Goal: Task Accomplishment & Management: Manage account settings

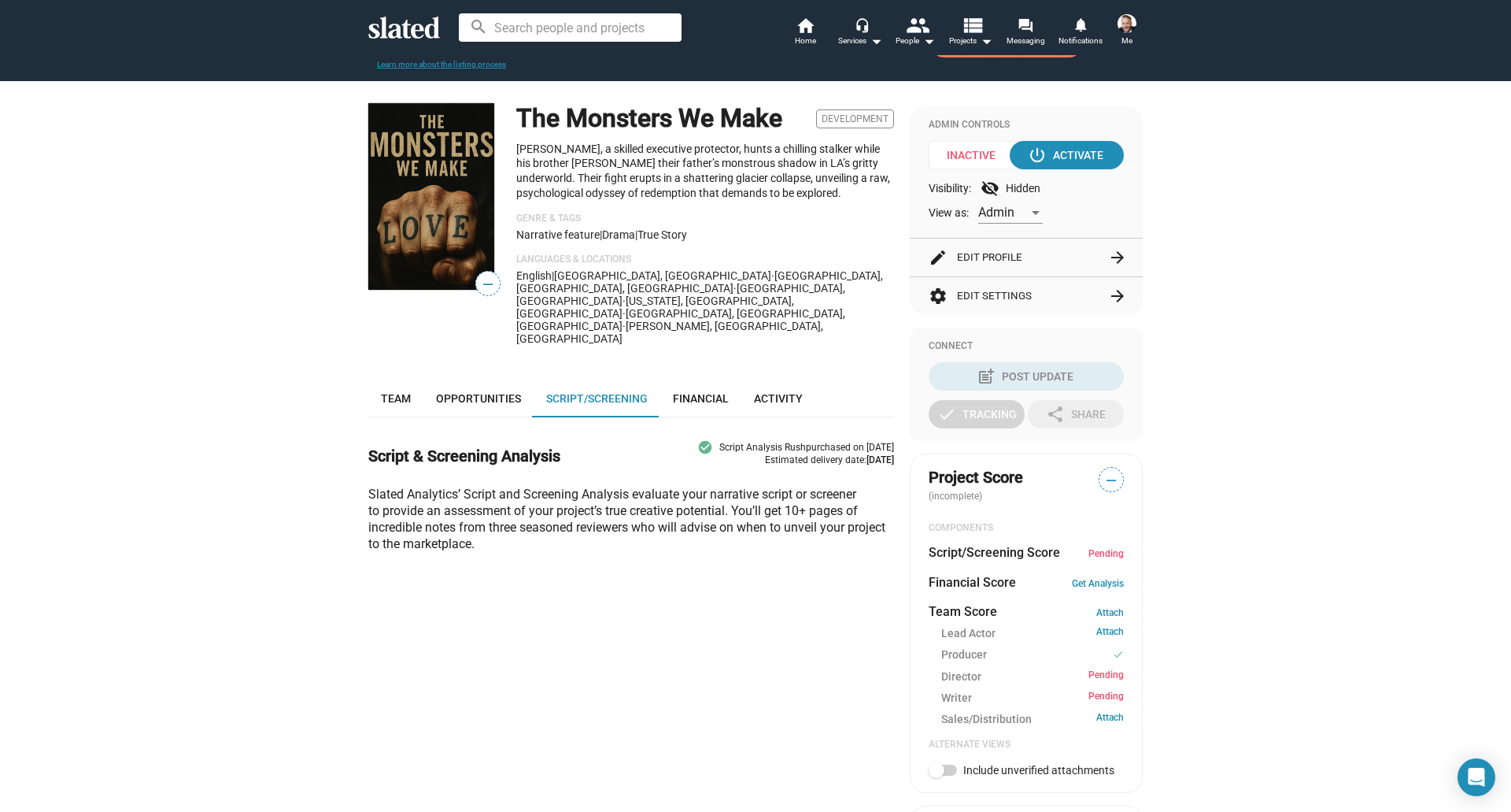
scroll to position [99, 0]
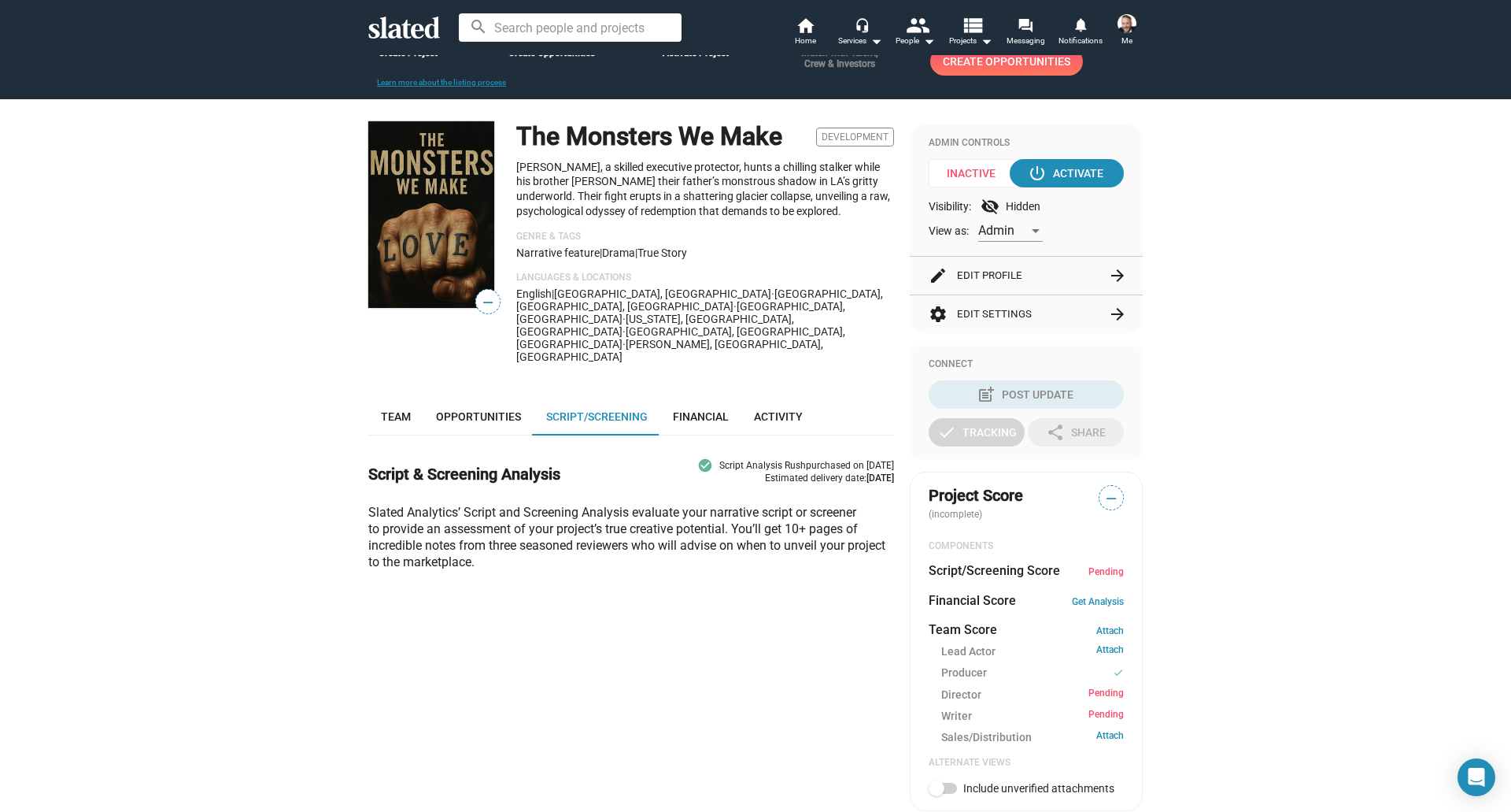
scroll to position [83, 0]
click at [1044, 279] on button "edit Edit Profile arrow_forward" at bounding box center [1026, 274] width 195 height 37
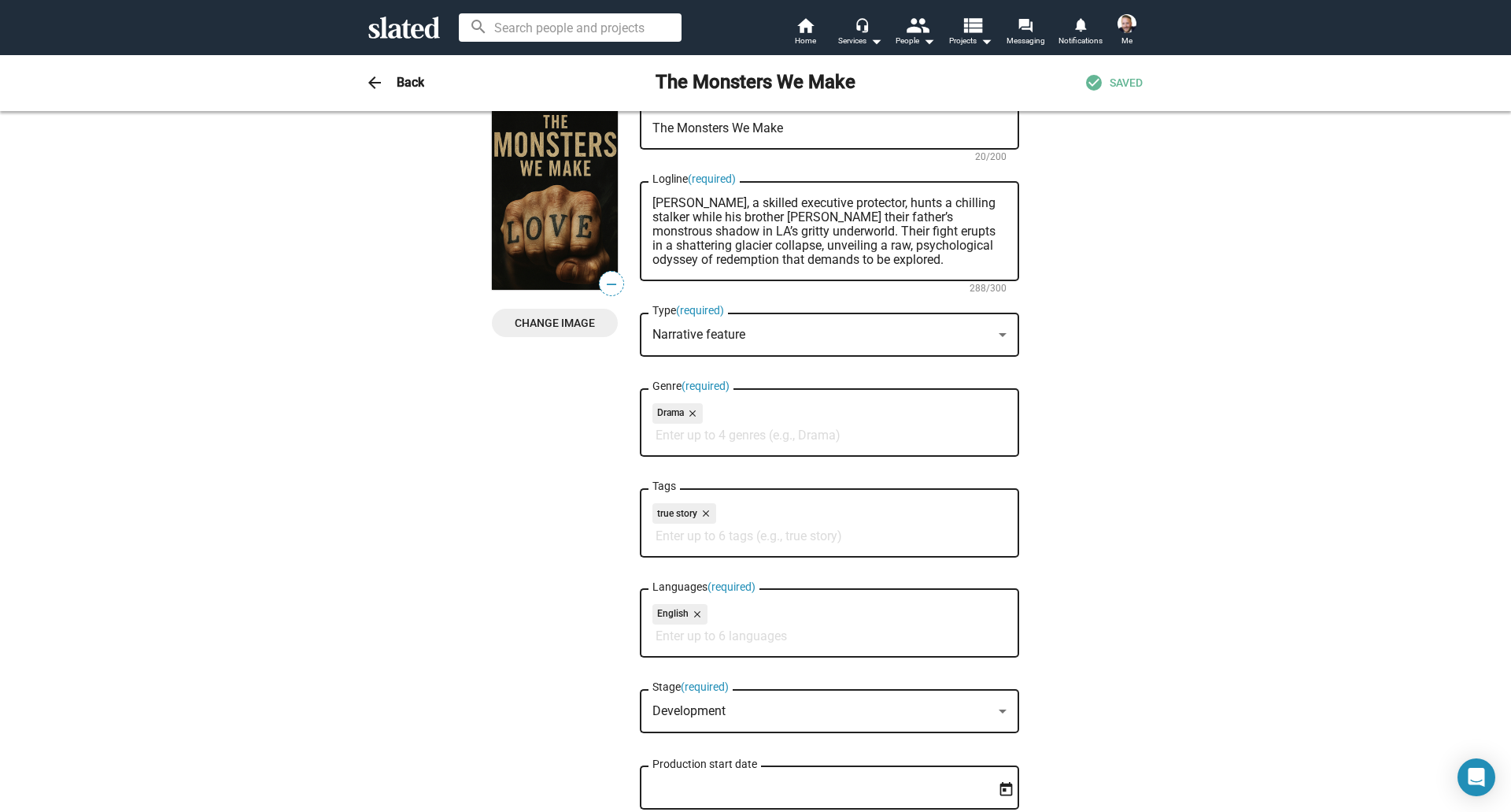
scroll to position [0, 0]
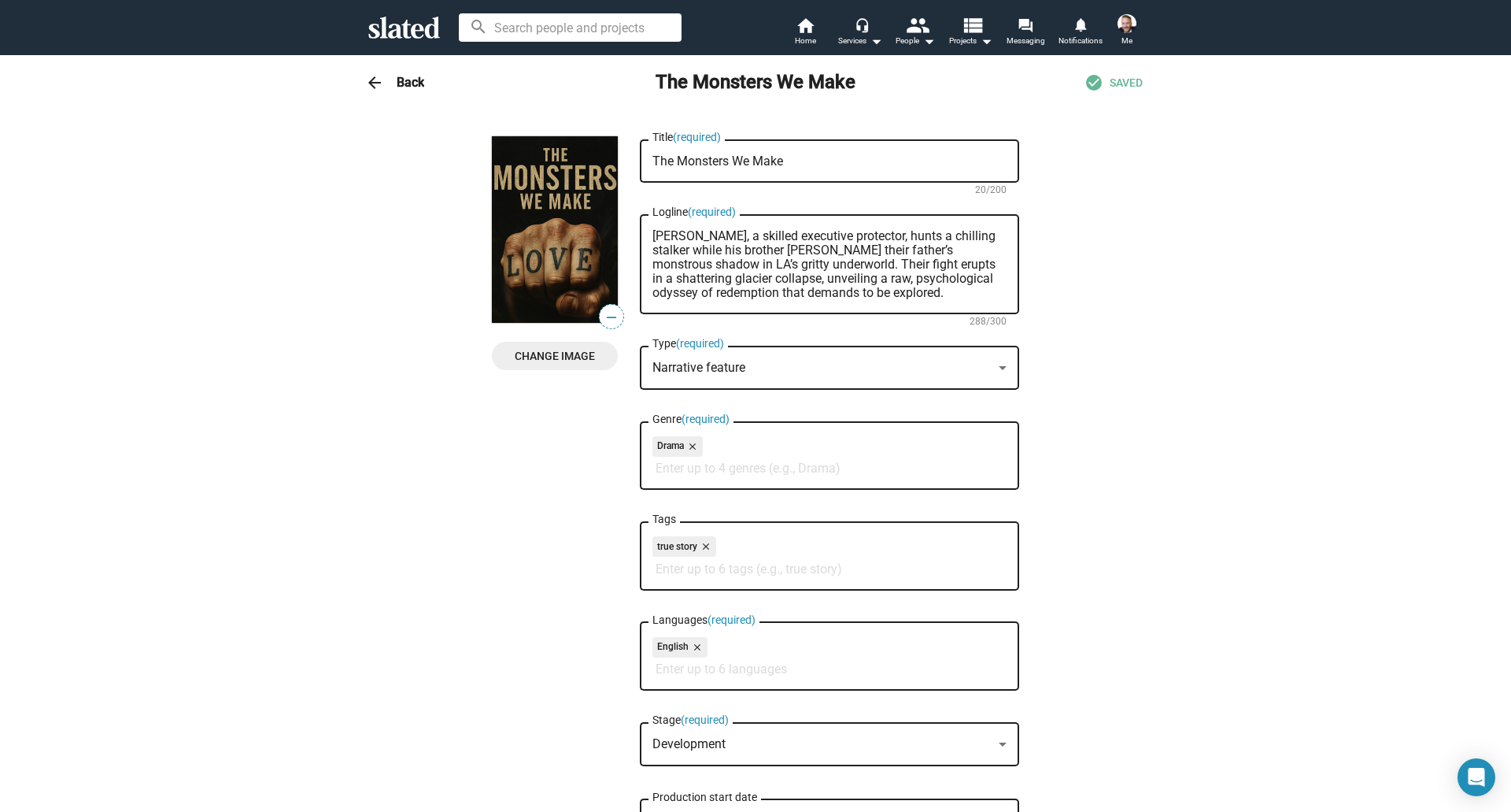
click at [396, 81] on h3 "Back" at bounding box center [410, 82] width 27 height 16
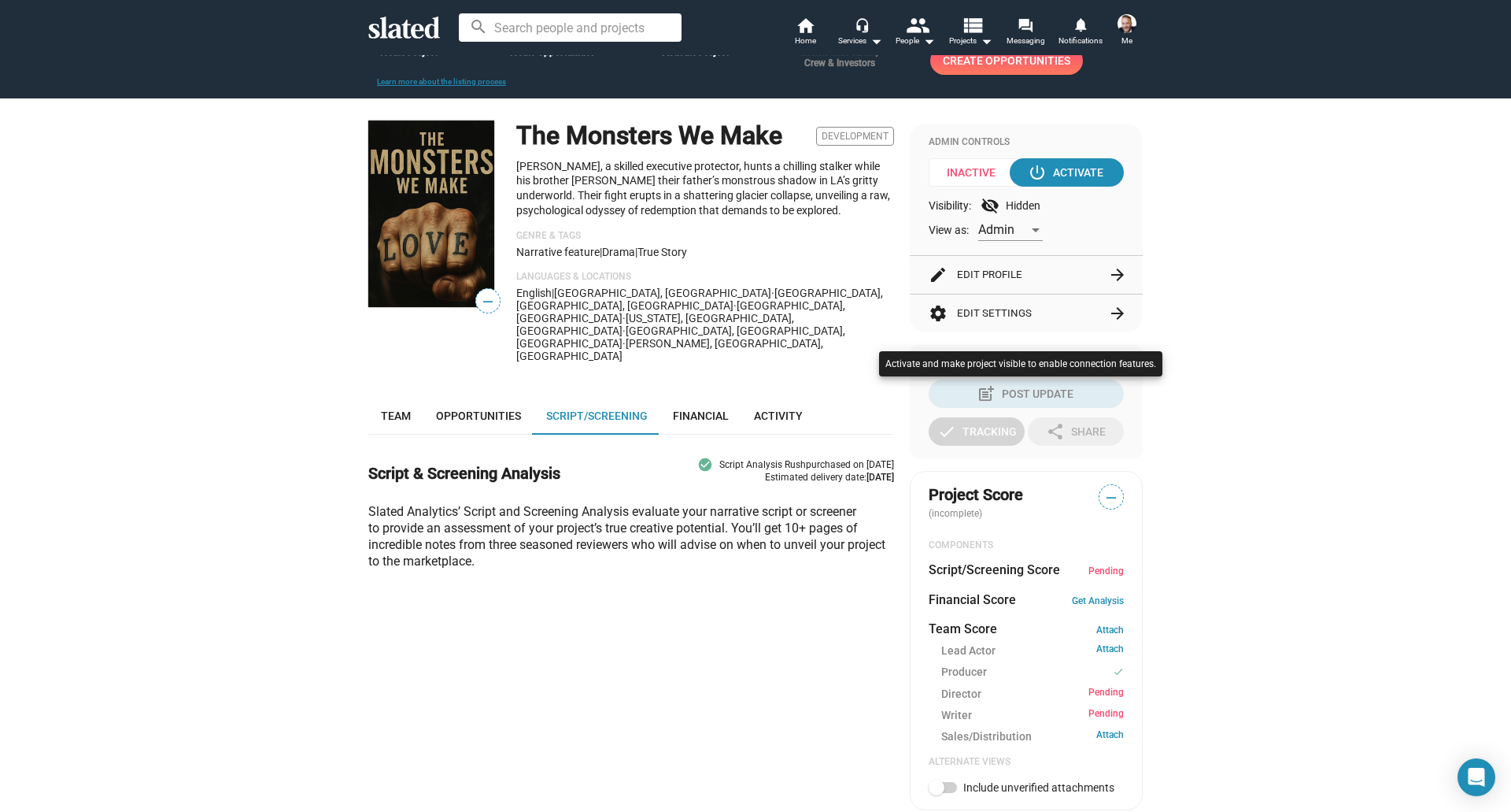
click at [391, 362] on div at bounding box center [756, 406] width 1511 height 812
click at [389, 409] on span "Team" at bounding box center [396, 416] width 30 height 13
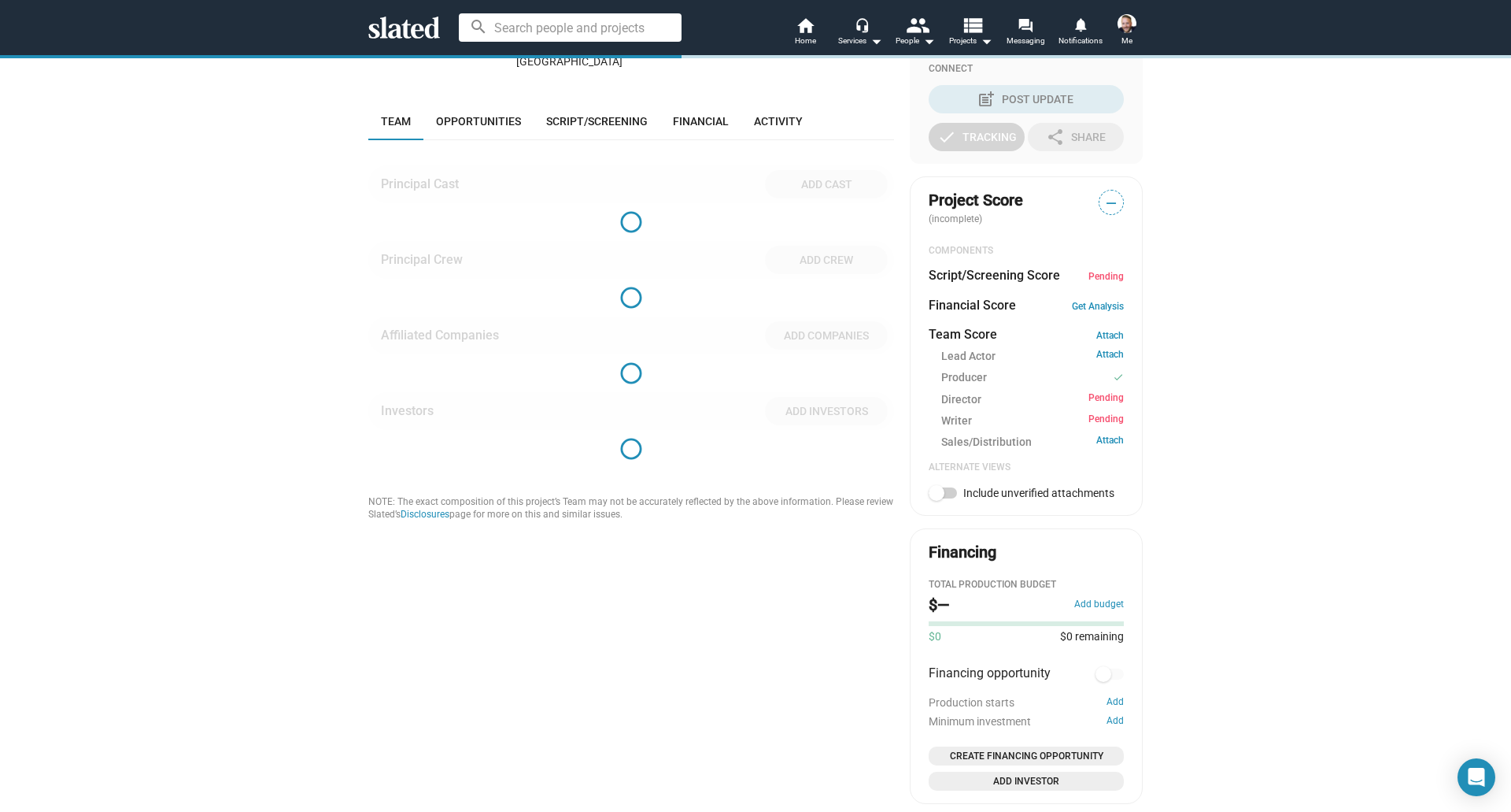
scroll to position [377, 0]
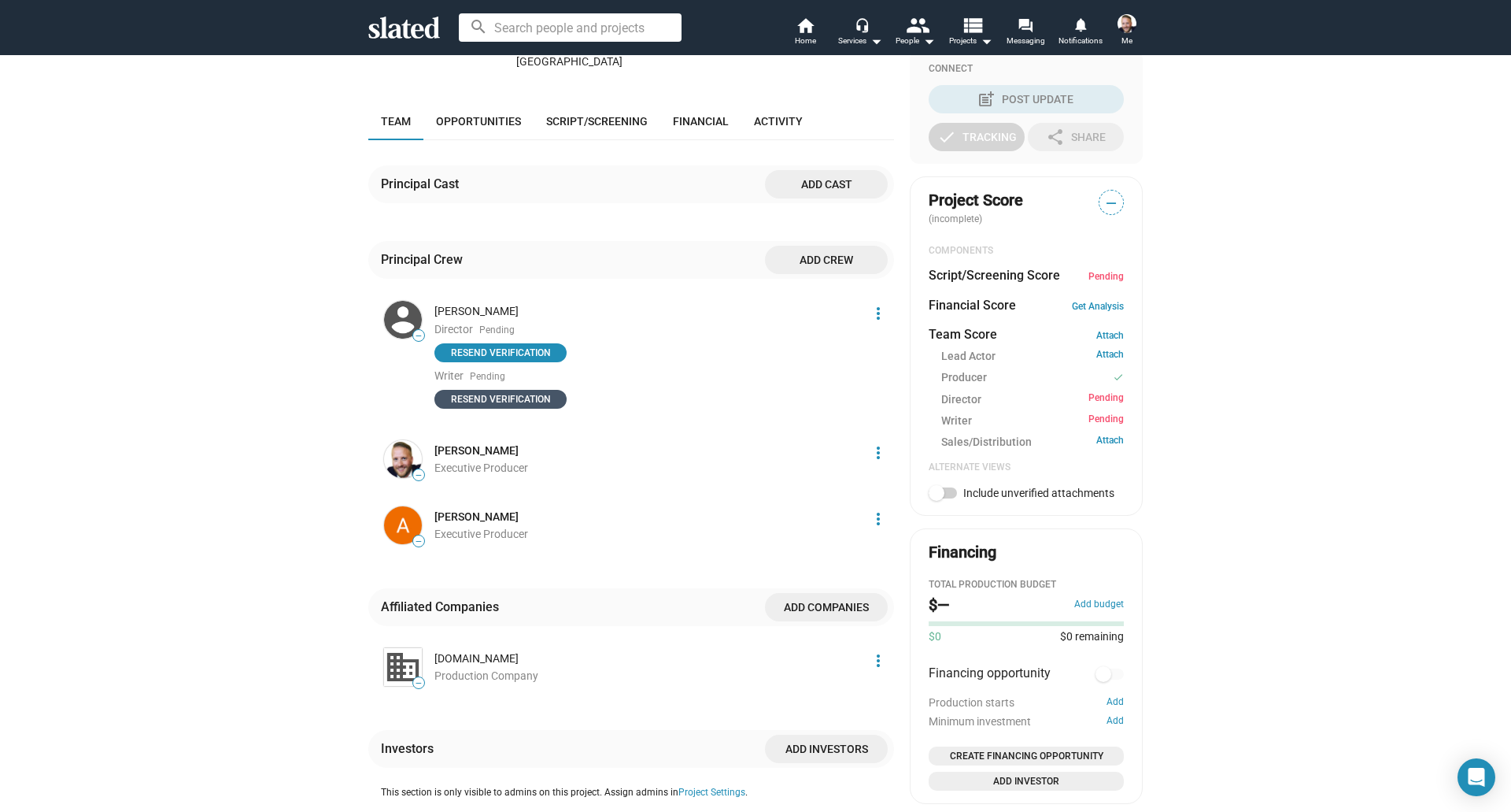
click at [478, 391] on span "Resend verification" at bounding box center [500, 398] width 113 height 15
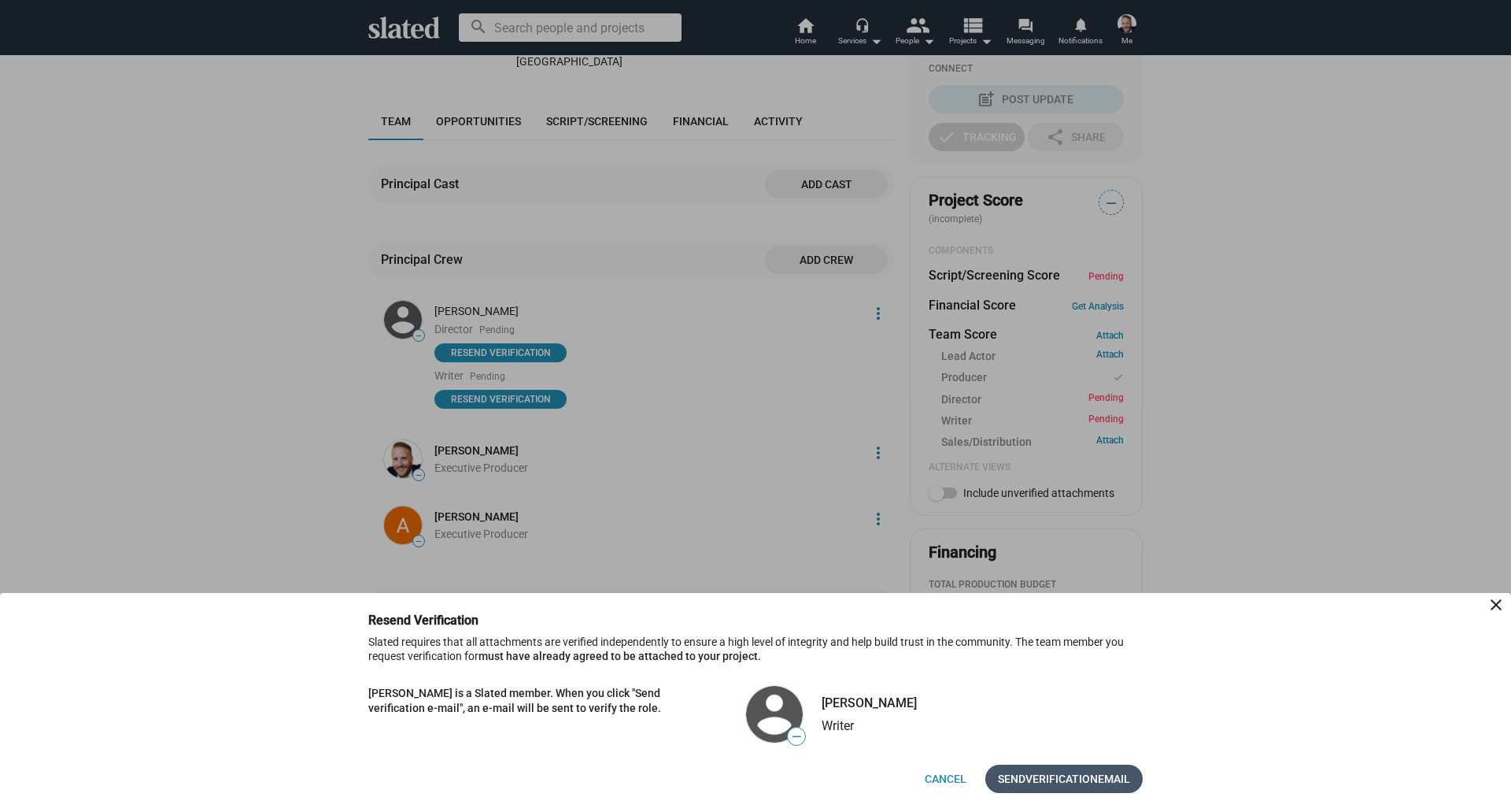
click at [1075, 781] on span "Verification" at bounding box center [1062, 778] width 72 height 28
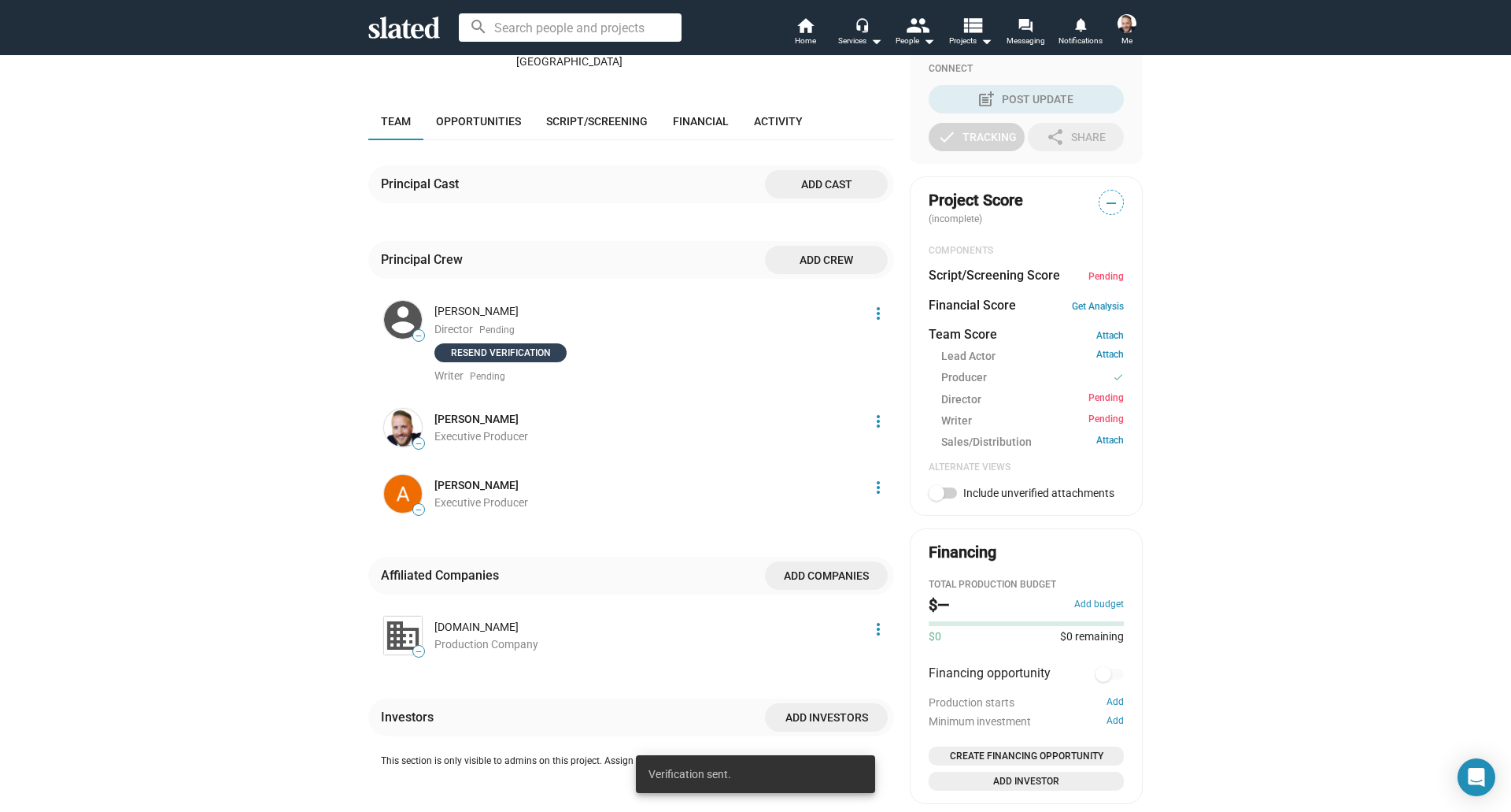
click at [521, 344] on span "Resend verification" at bounding box center [500, 352] width 113 height 15
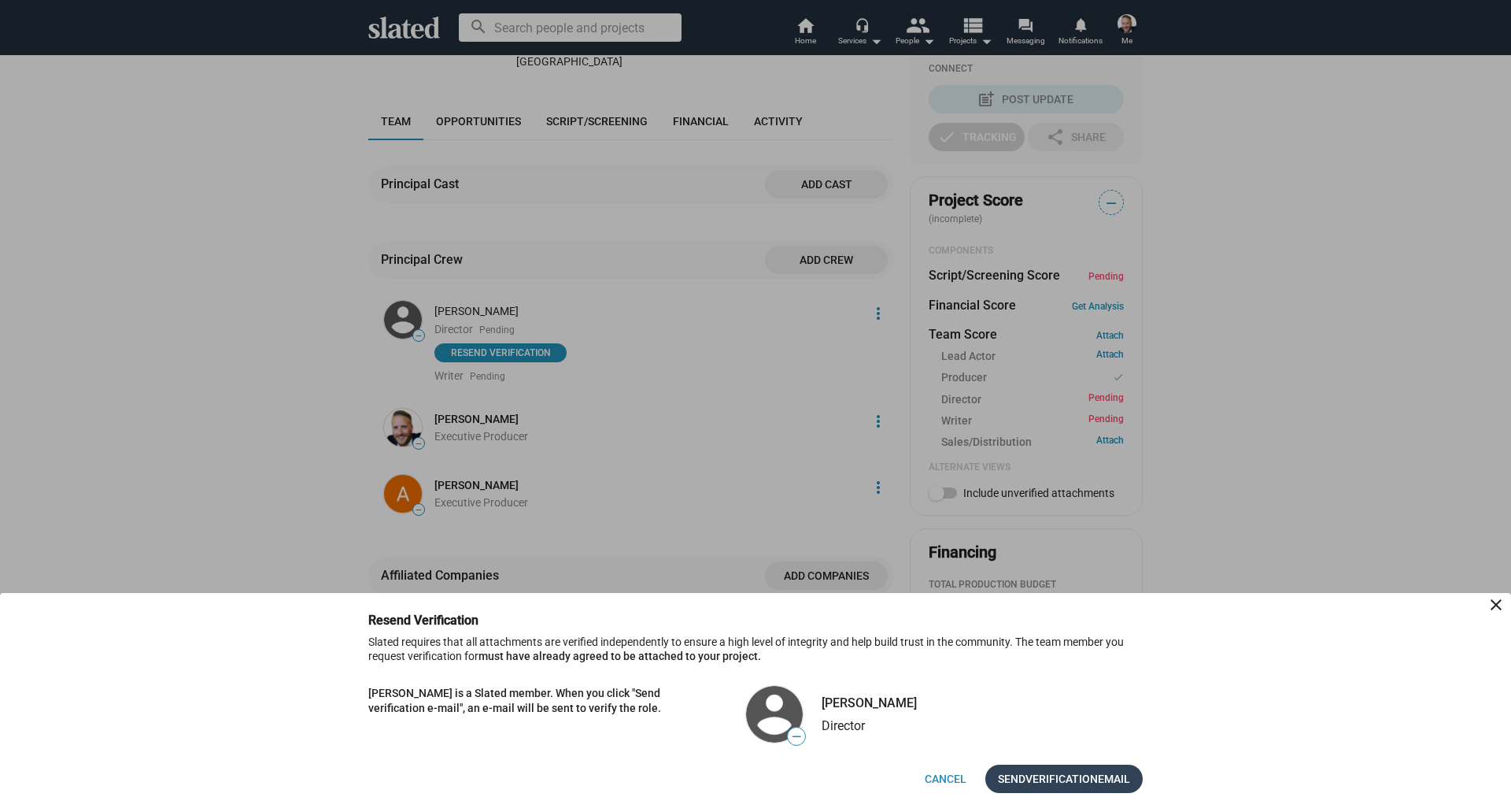
click at [1061, 773] on span "Verification" at bounding box center [1062, 778] width 72 height 28
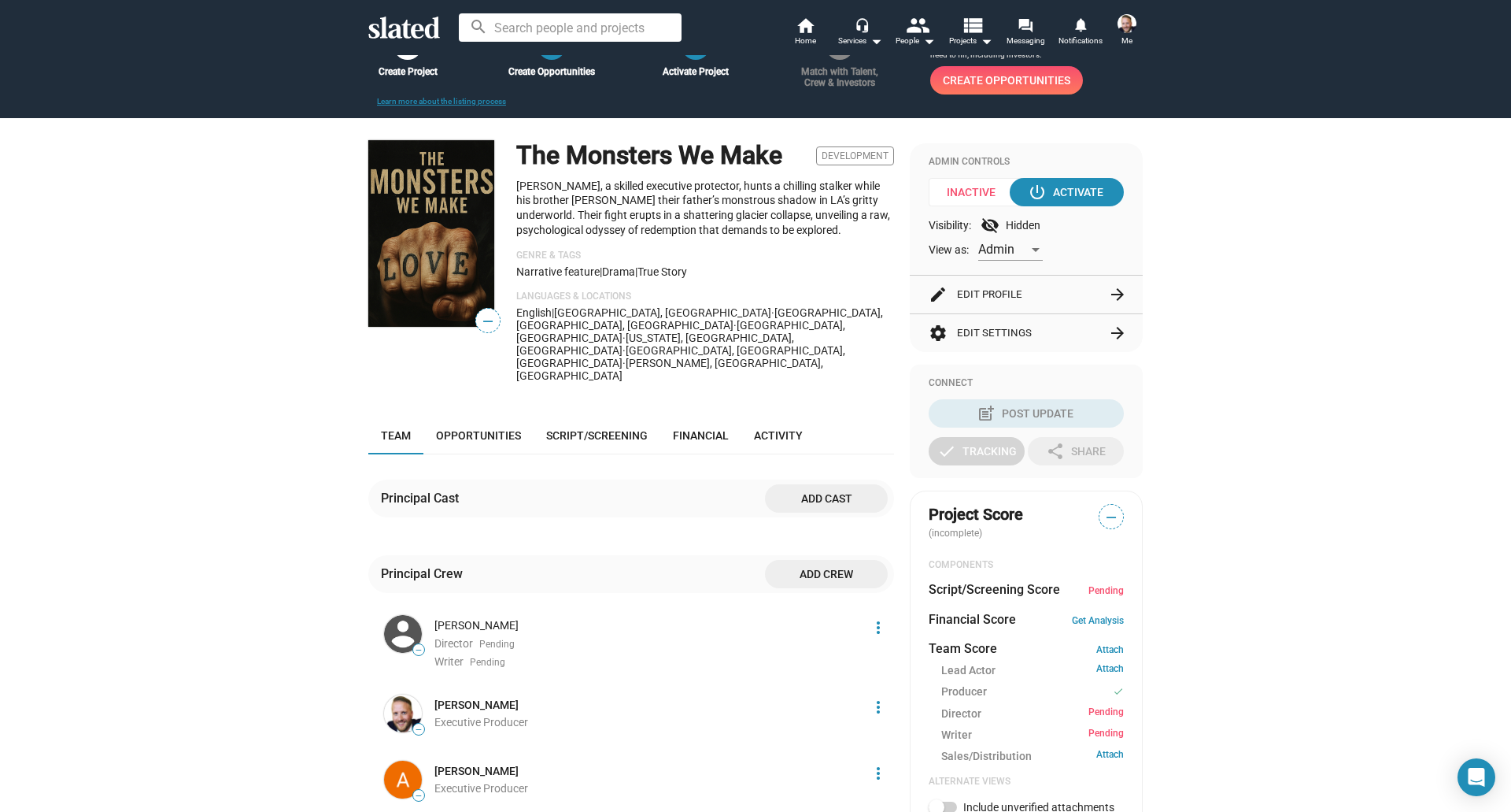
scroll to position [0, 0]
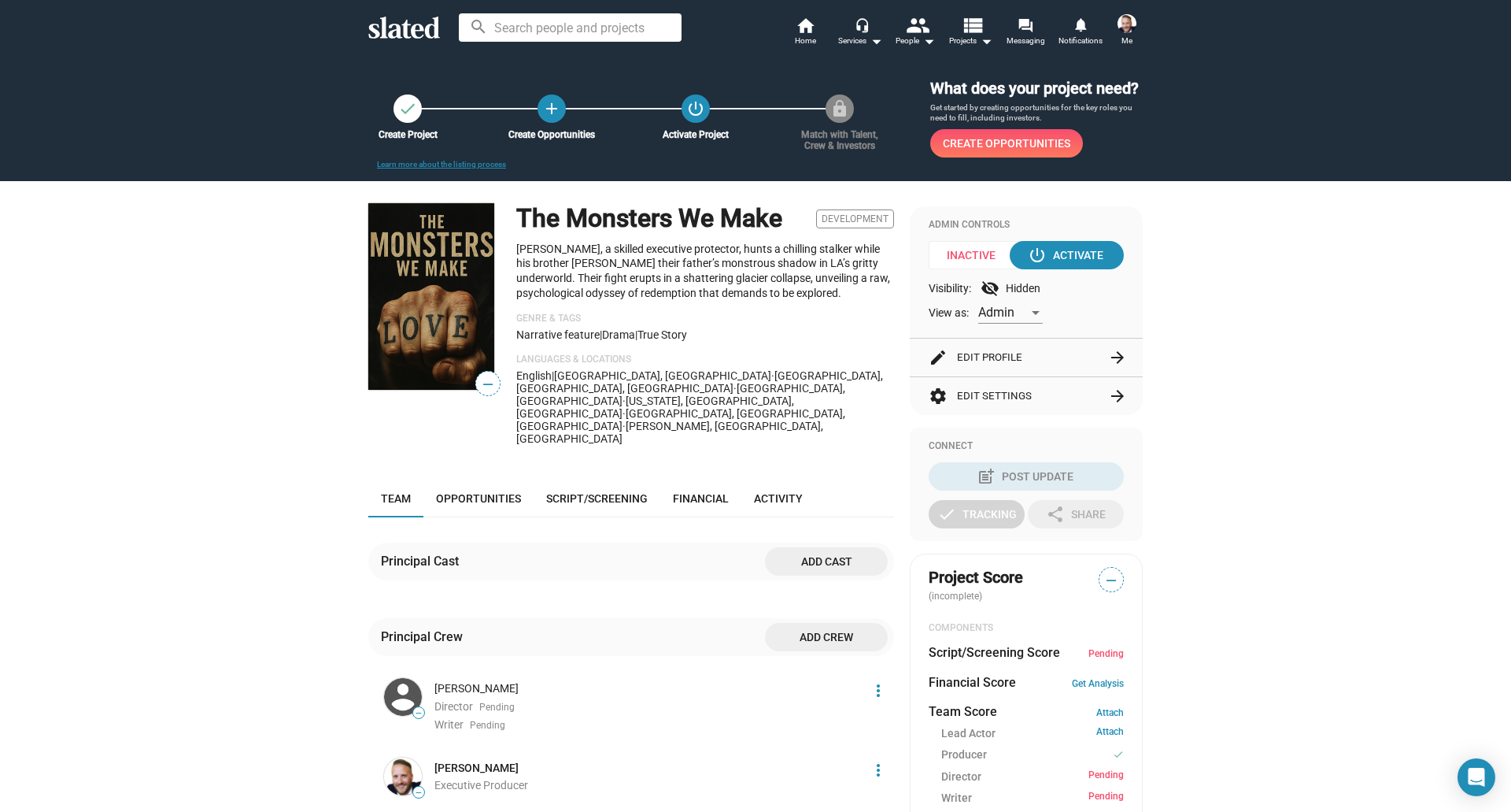
click at [427, 268] on img at bounding box center [431, 296] width 126 height 187
click at [426, 309] on img at bounding box center [431, 296] width 126 height 187
click at [410, 303] on img at bounding box center [431, 296] width 126 height 187
click at [427, 292] on img at bounding box center [431, 296] width 126 height 187
click at [412, 287] on img at bounding box center [431, 296] width 126 height 187
